Goal: Find specific page/section: Find specific page/section

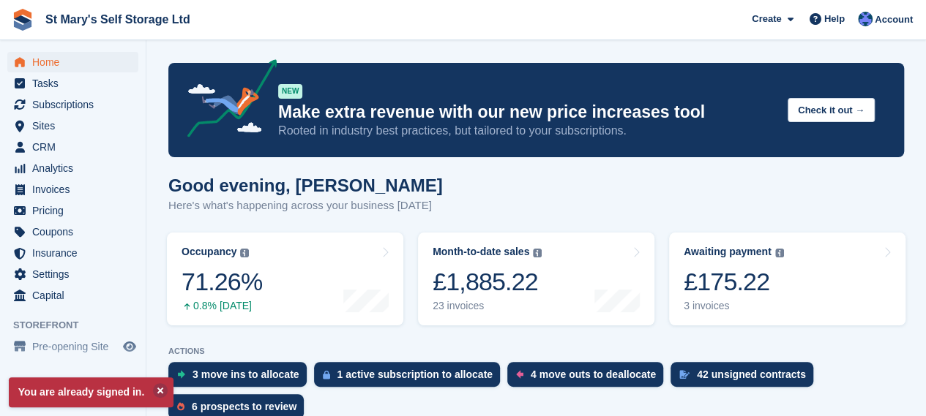
click at [710, 285] on div "£175.22" at bounding box center [734, 282] width 100 height 30
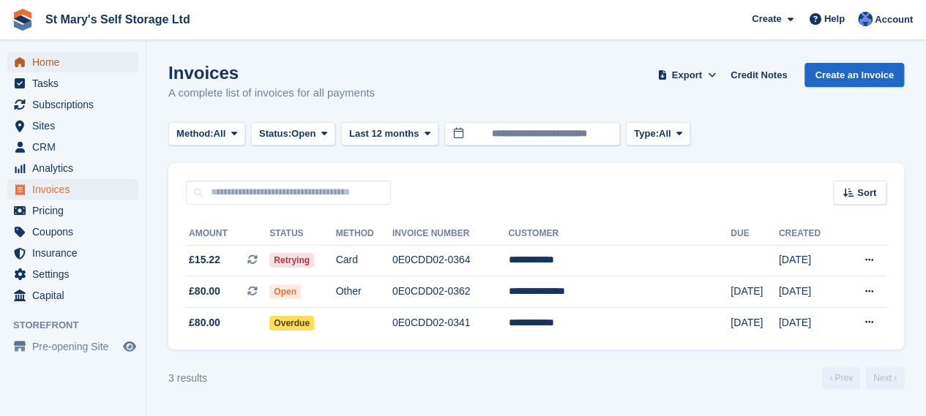
click at [41, 64] on span "Home" at bounding box center [76, 62] width 88 height 20
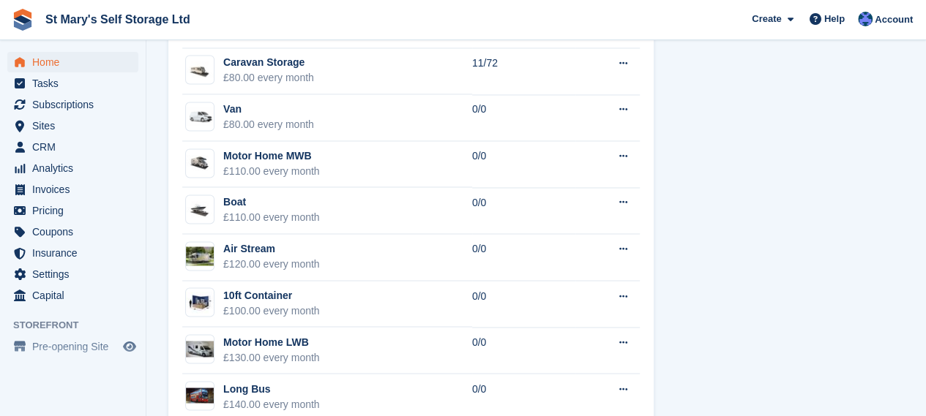
scroll to position [1135, 0]
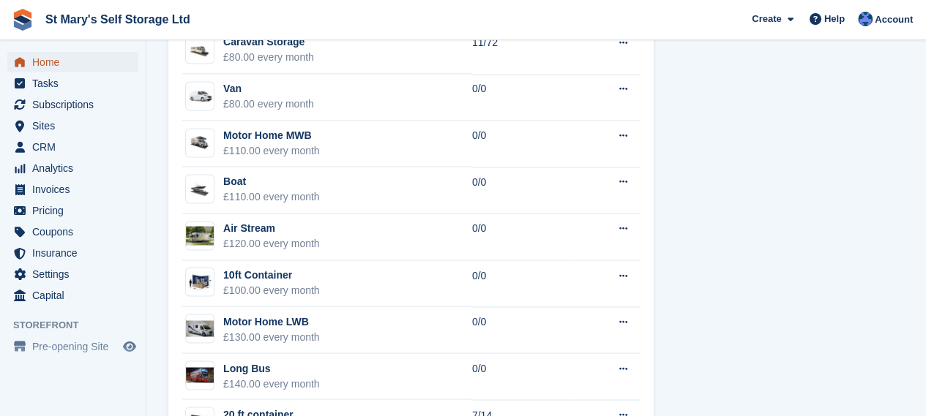
click at [56, 64] on span "Home" at bounding box center [76, 62] width 88 height 20
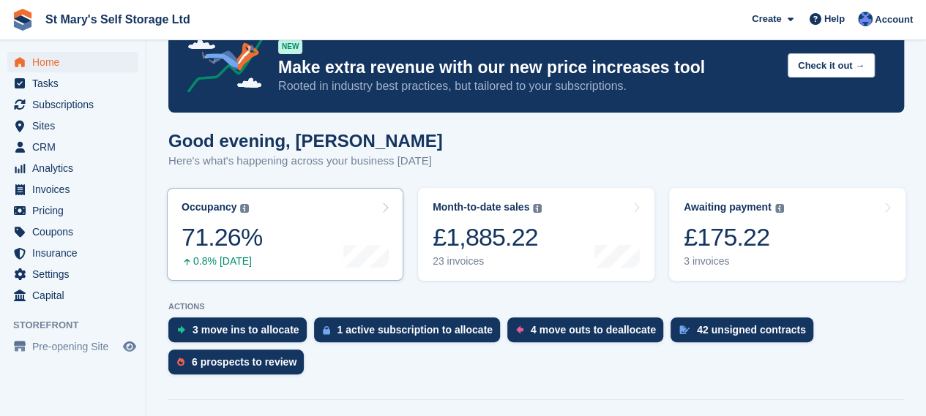
scroll to position [47, 0]
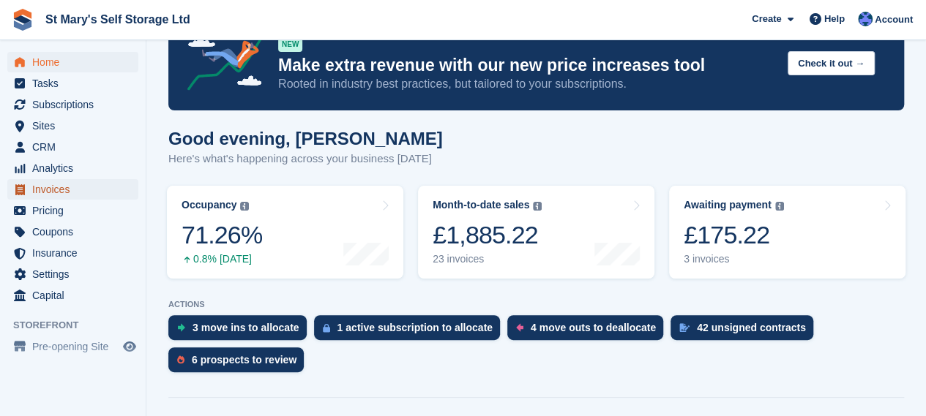
click at [69, 194] on span "Invoices" at bounding box center [76, 189] width 88 height 20
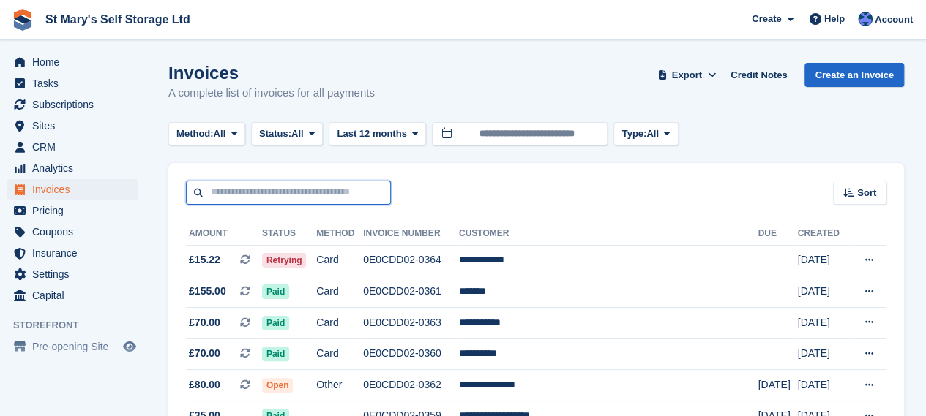
click at [252, 195] on input "text" at bounding box center [288, 193] width 205 height 24
type input "****"
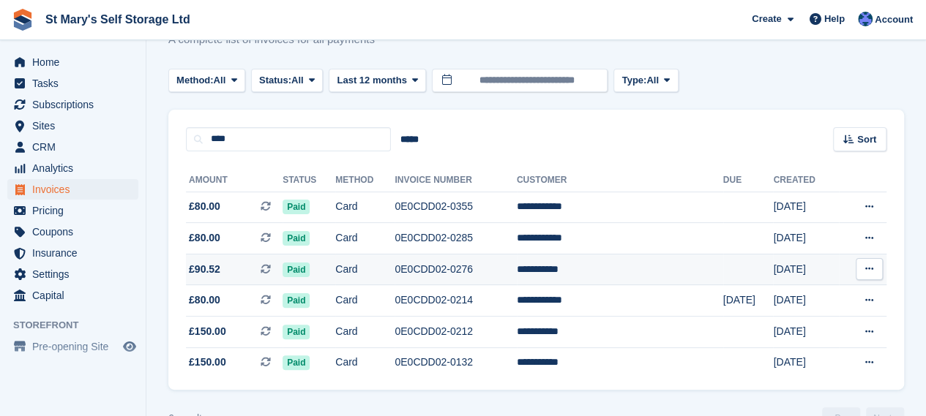
scroll to position [89, 0]
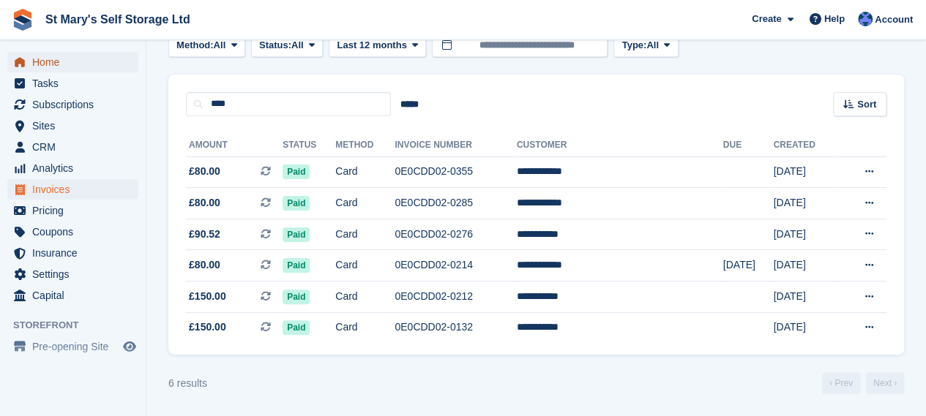
click at [53, 59] on span "Home" at bounding box center [76, 62] width 88 height 20
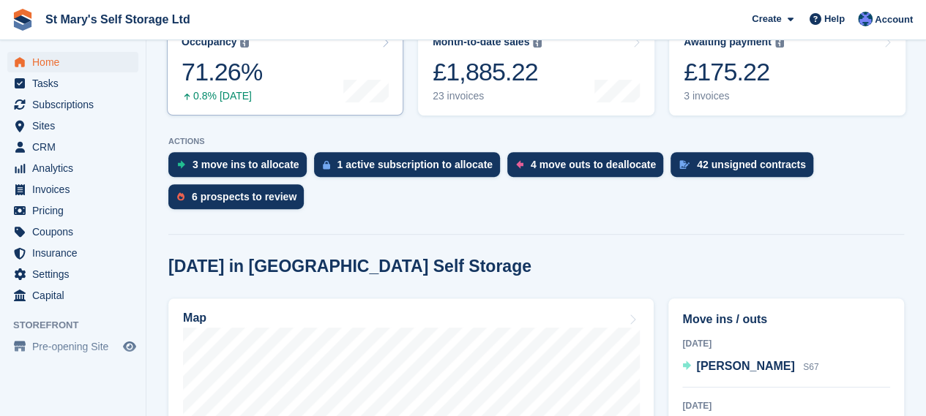
scroll to position [214, 0]
